Goal: Information Seeking & Learning: Learn about a topic

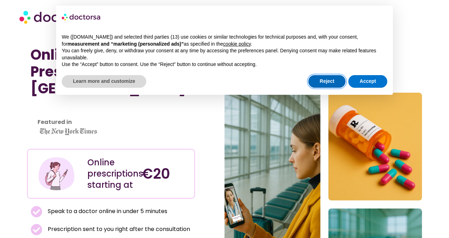
click at [334, 82] on button "Reject" at bounding box center [326, 81] width 37 height 13
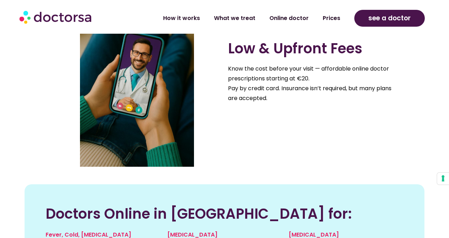
scroll to position [632, 0]
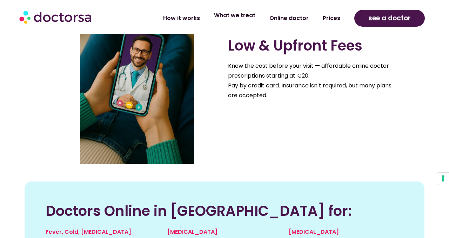
click at [242, 21] on link "What we treat" at bounding box center [234, 15] width 55 height 16
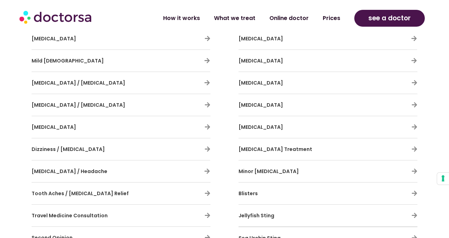
scroll to position [546, 0]
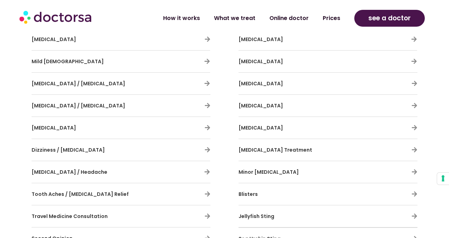
click at [157, 147] on h3 "Dizziness / [MEDICAL_DATA]" at bounding box center [101, 149] width 138 height 15
click at [208, 150] on icon at bounding box center [207, 150] width 6 height 6
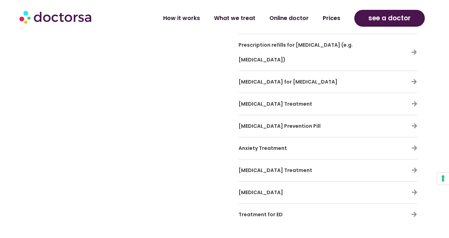
scroll to position [2211, 0]
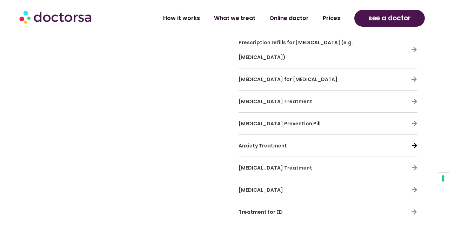
click at [414, 142] on icon at bounding box center [414, 145] width 6 height 6
click at [412, 142] on icon at bounding box center [414, 145] width 6 height 6
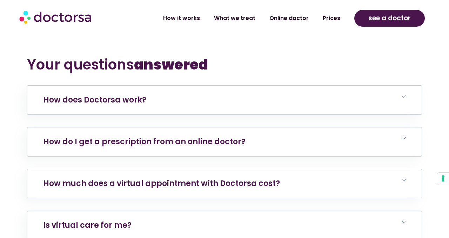
scroll to position [2836, 0]
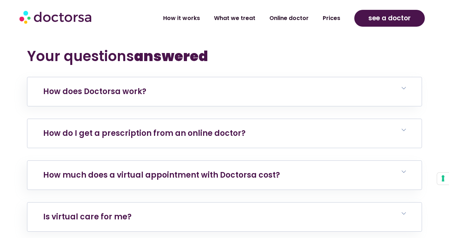
click at [361, 119] on h6 "How do I get a prescription from an online doctor?" at bounding box center [224, 133] width 394 height 29
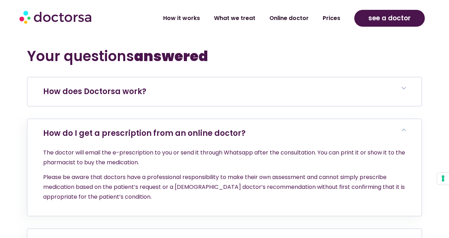
click at [325, 77] on h6 "How does Doctorsa work?" at bounding box center [224, 91] width 394 height 29
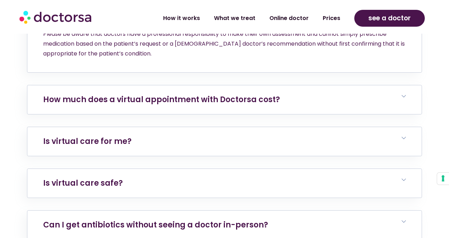
scroll to position [3107, 0]
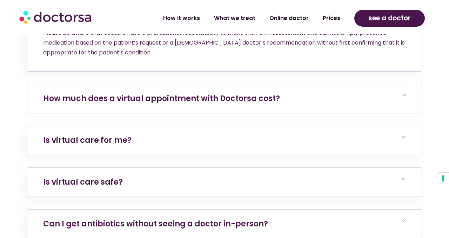
click at [214, 84] on h6 "How much does a virtual appointment with Doctorsa cost?" at bounding box center [224, 98] width 394 height 29
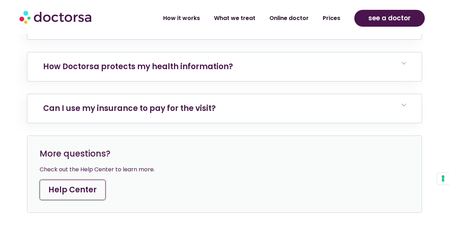
scroll to position [3376, 0]
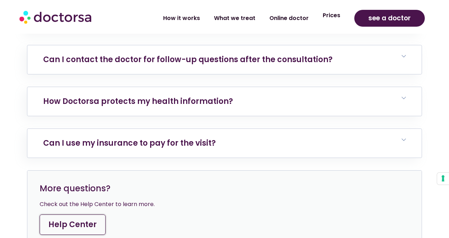
click at [327, 15] on link "Prices" at bounding box center [332, 15] width 32 height 16
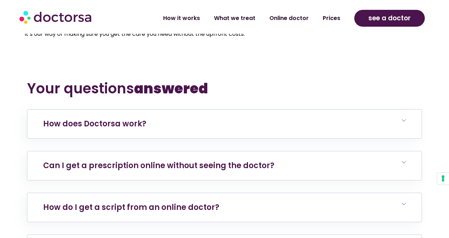
scroll to position [2412, 0]
click at [261, 167] on link "Can I get a prescription online without seeing the doctor?" at bounding box center [158, 165] width 231 height 11
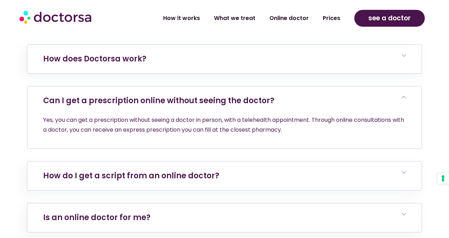
scroll to position [2477, 0]
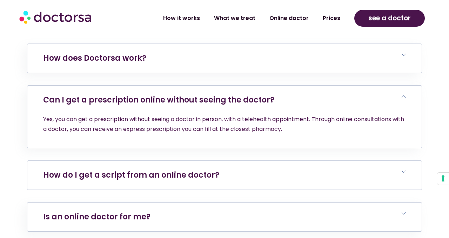
click at [262, 167] on h6 "How do I get a script from an online doctor?" at bounding box center [224, 175] width 394 height 29
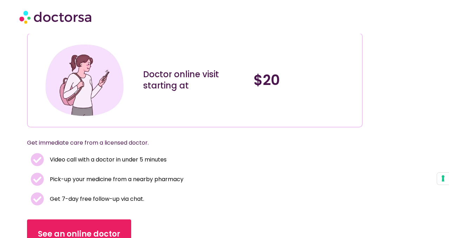
scroll to position [55, 0]
